Goal: Information Seeking & Learning: Learn about a topic

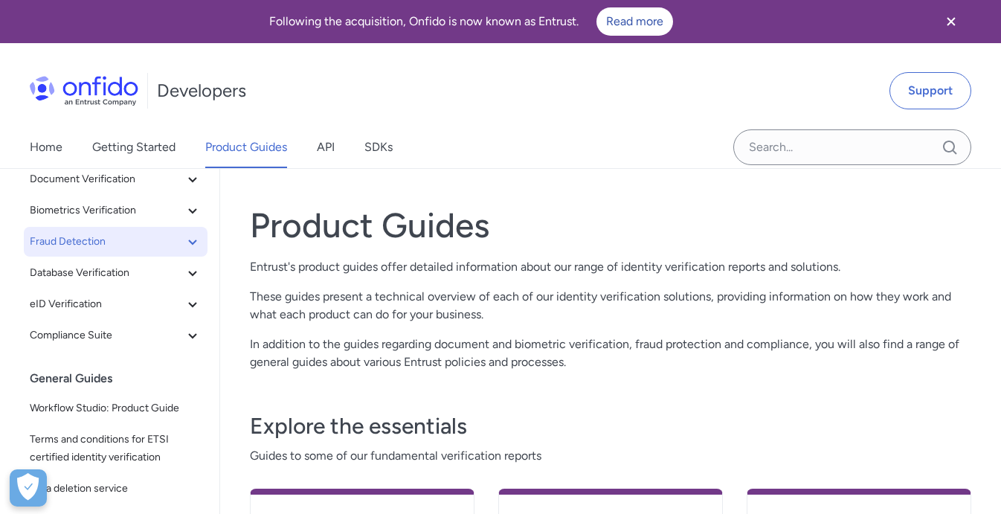
scroll to position [104, 0]
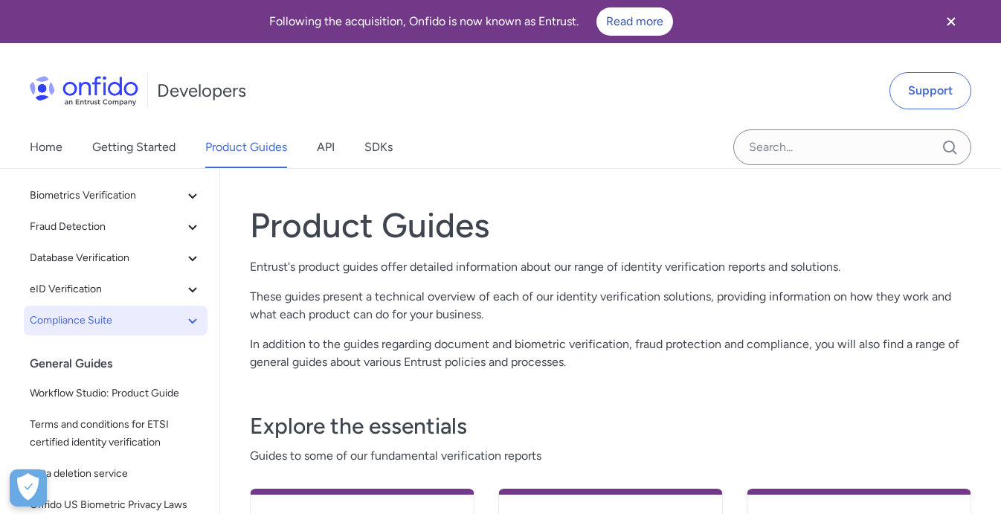
click at [177, 312] on span "Compliance Suite" at bounding box center [107, 321] width 154 height 18
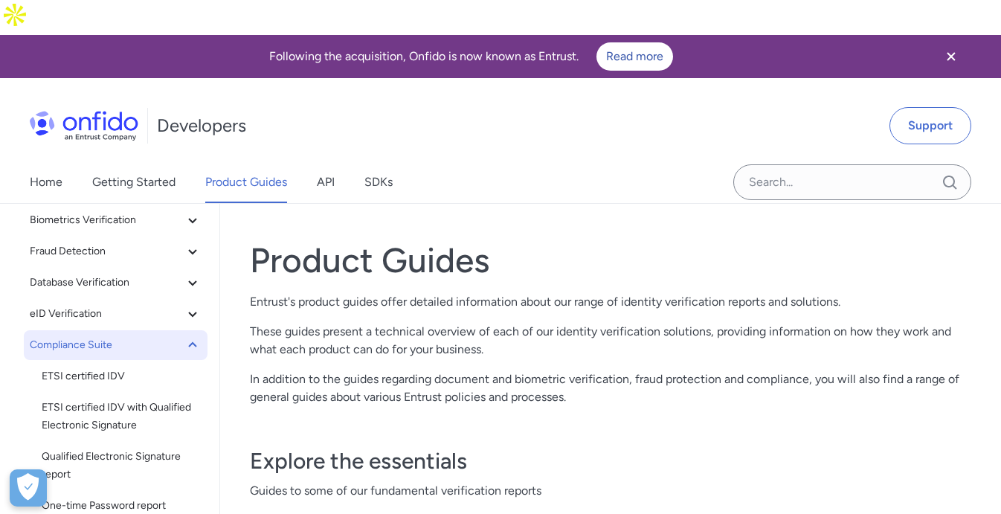
scroll to position [79, 0]
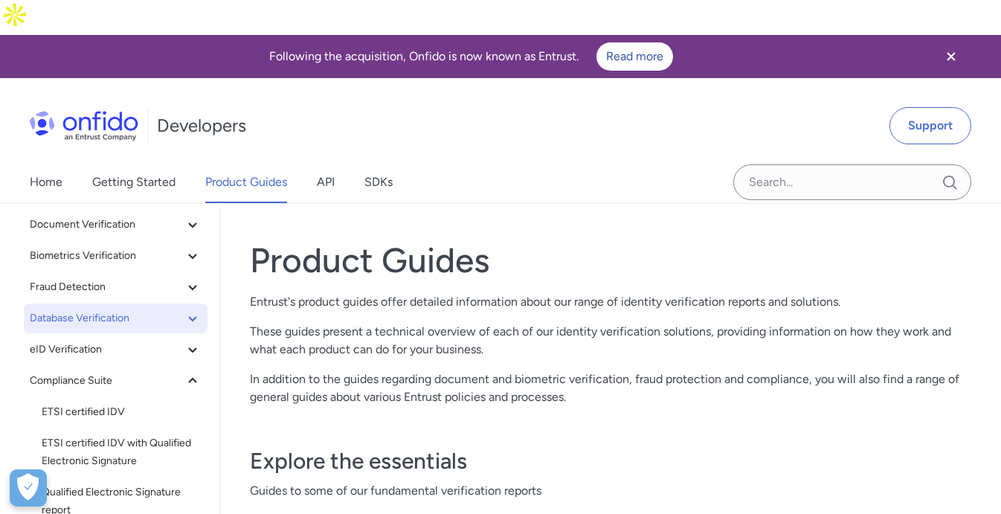
click at [181, 309] on span "Database Verification" at bounding box center [107, 318] width 154 height 18
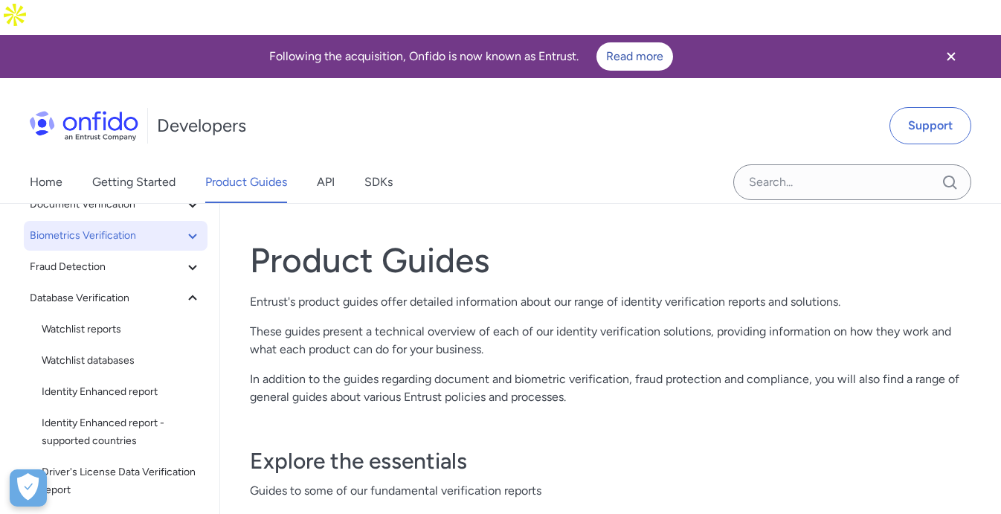
scroll to position [80, 0]
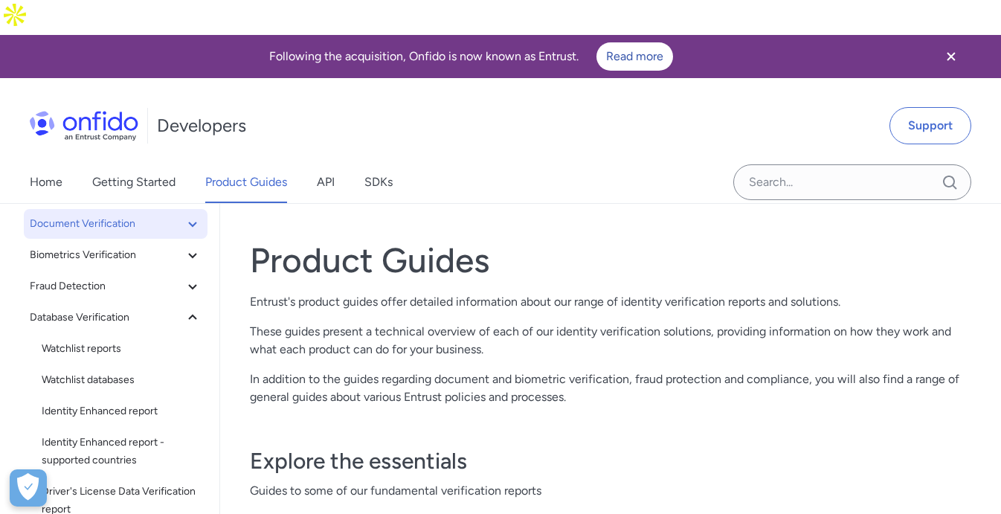
click at [178, 209] on button "Document Verification" at bounding box center [116, 224] width 184 height 30
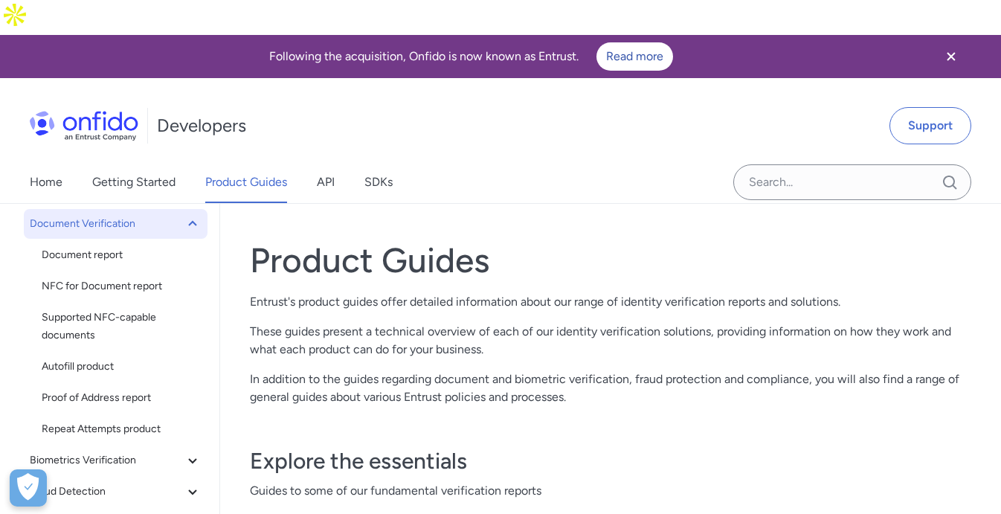
click at [178, 209] on button "Document Verification" at bounding box center [116, 224] width 184 height 30
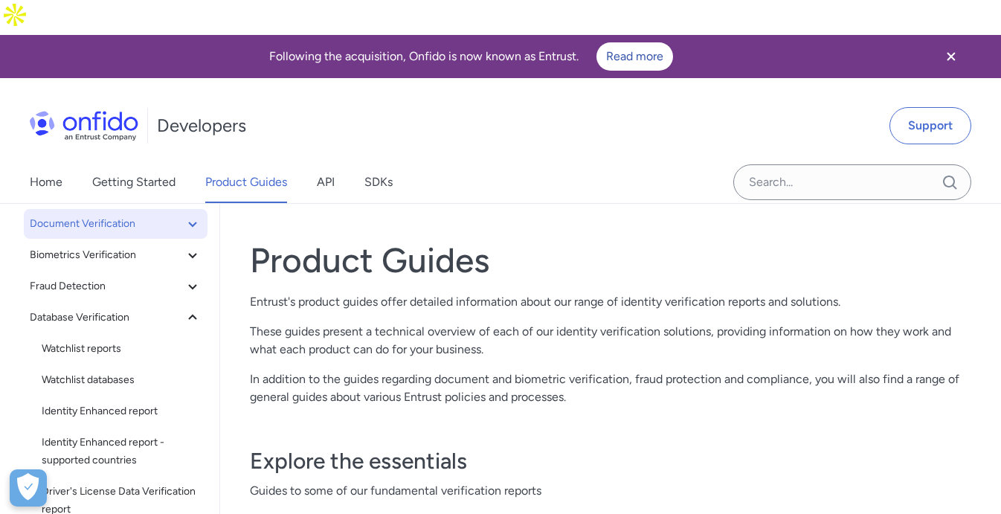
click at [178, 209] on button "Document Verification" at bounding box center [116, 224] width 184 height 30
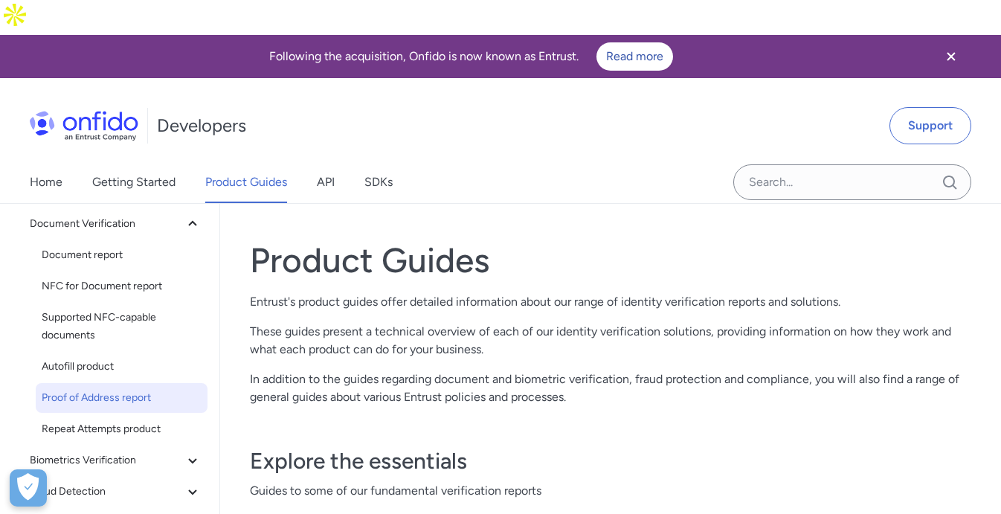
click at [141, 389] on span "Proof of Address report" at bounding box center [122, 398] width 160 height 18
